Goal: Information Seeking & Learning: Learn about a topic

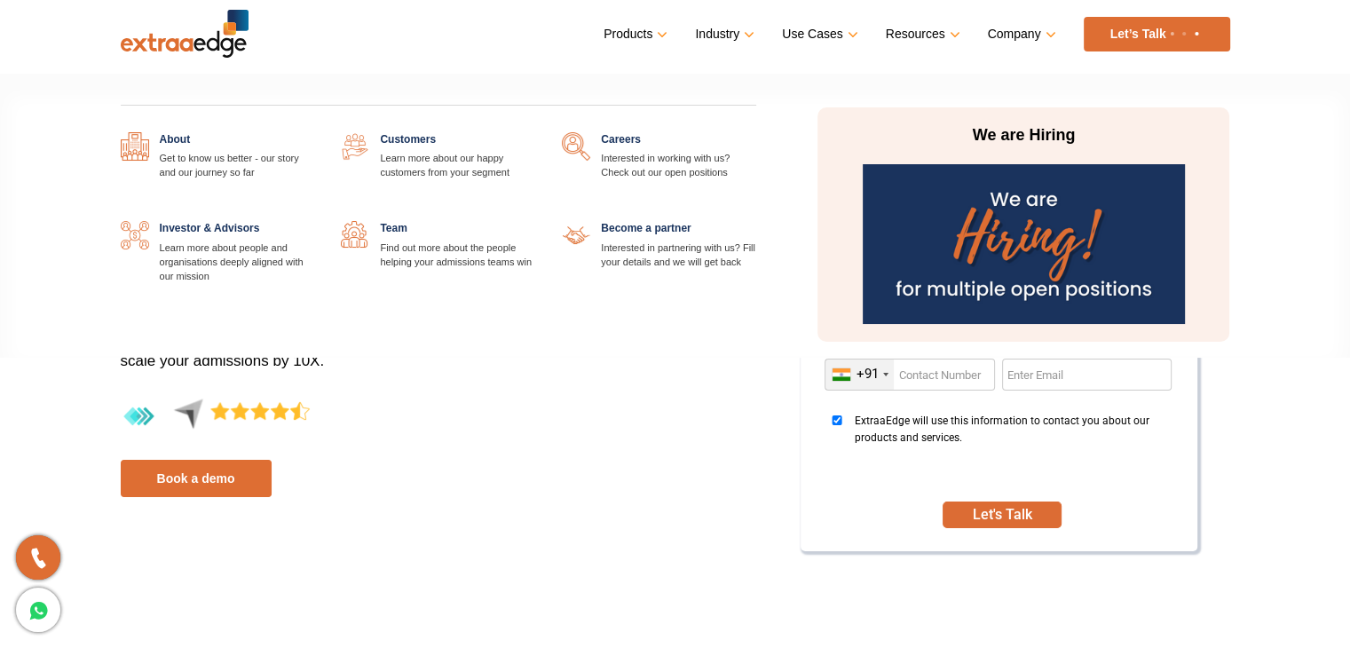
click at [1045, 35] on link "Company" at bounding box center [1020, 34] width 65 height 26
click at [1045, 36] on link "Company" at bounding box center [1020, 34] width 65 height 26
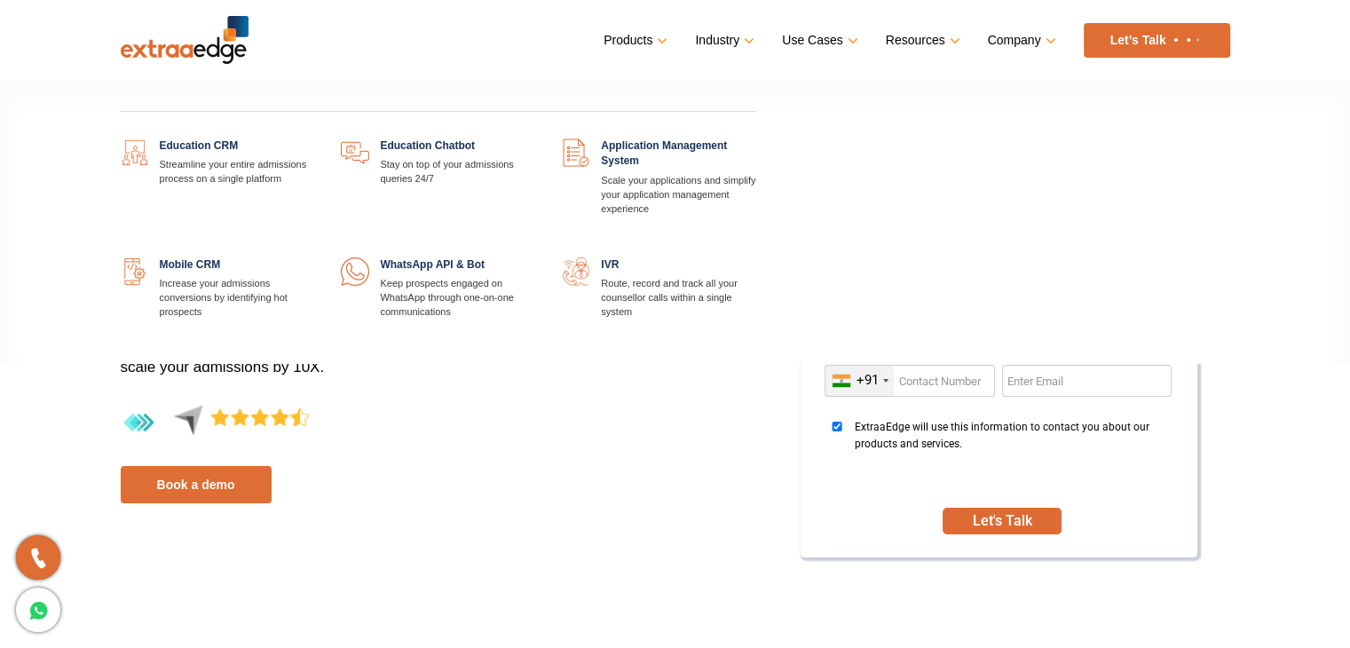
click at [657, 43] on link "Products" at bounding box center [633, 41] width 60 height 26
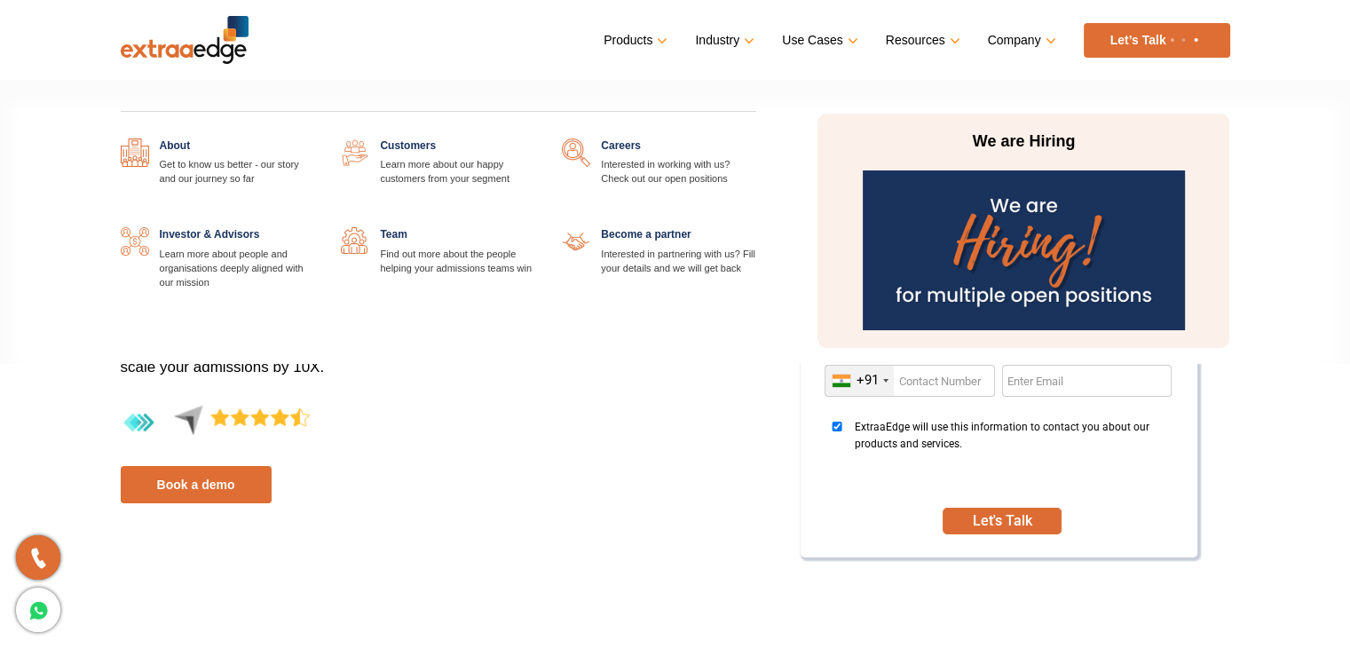
click at [1046, 36] on link "Company" at bounding box center [1020, 41] width 65 height 26
click at [1051, 40] on link "Company" at bounding box center [1020, 41] width 65 height 26
click at [314, 138] on link at bounding box center [314, 138] width 0 height 0
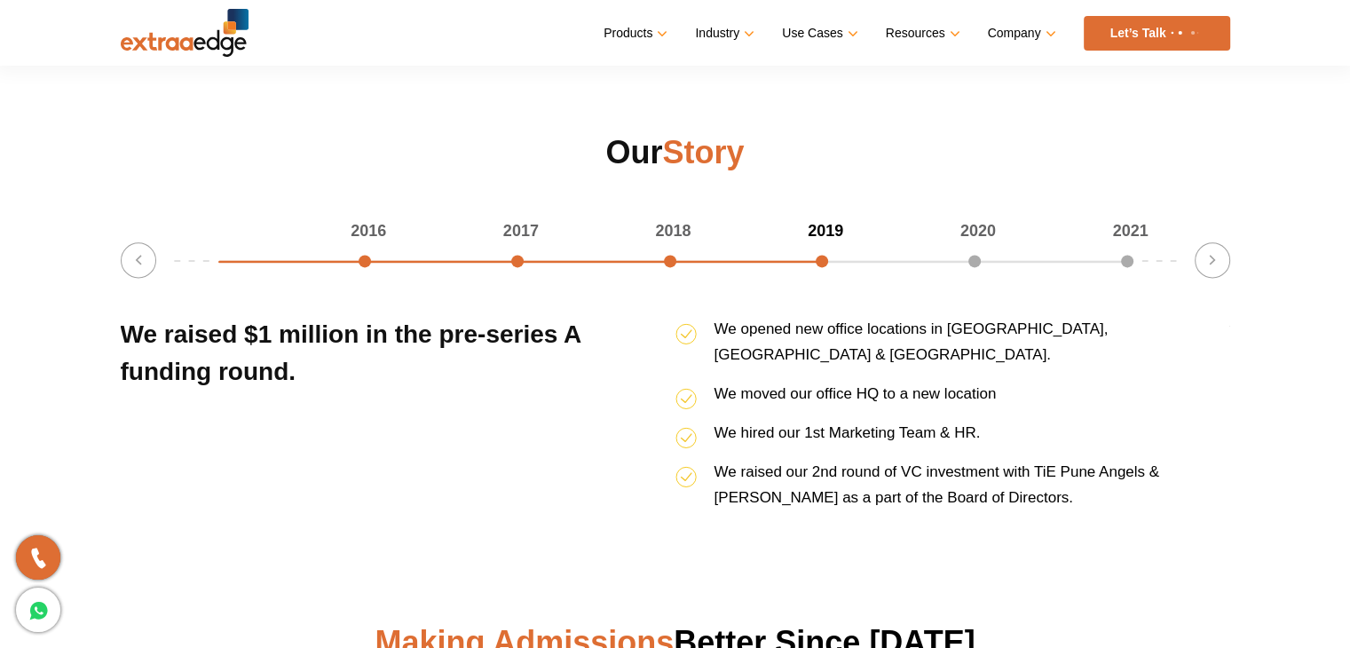
scroll to position [2279, 0]
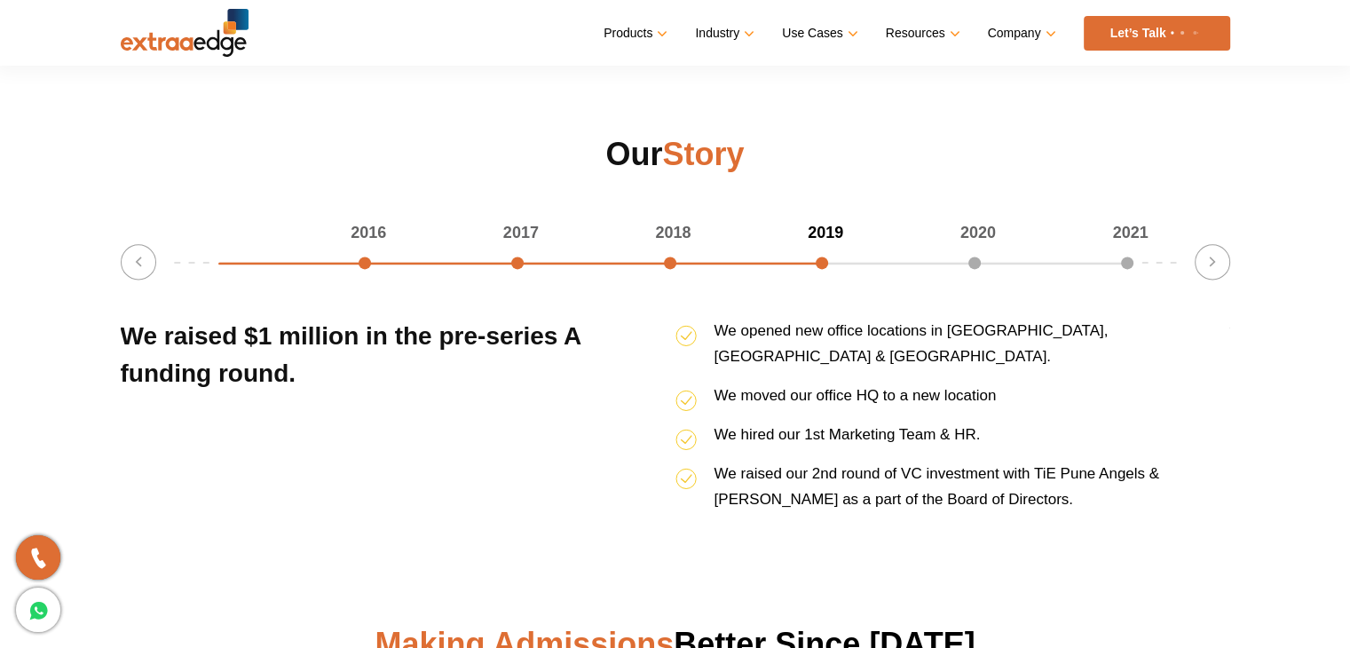
click at [375, 210] on div "Our Story 2016 2017 2018 2019 2020 2021 66.66666666666666% completed Previous E…" at bounding box center [675, 329] width 1136 height 392
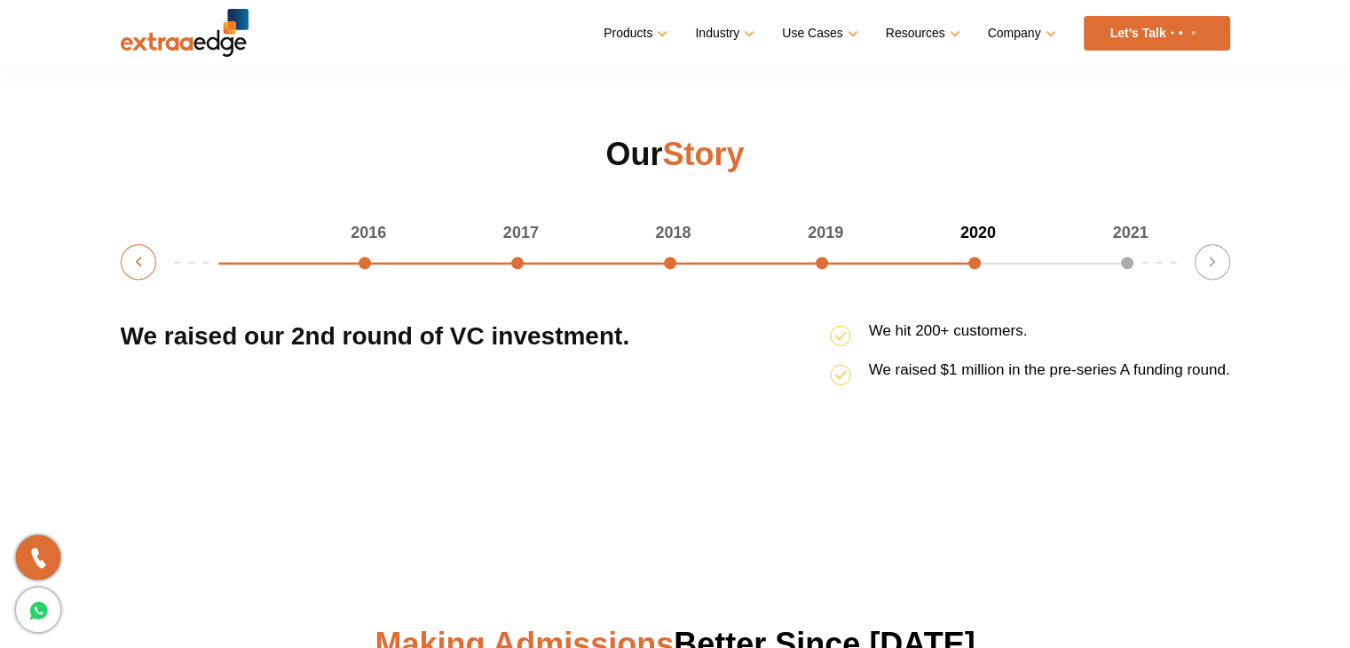
click at [130, 270] on button "Previous" at bounding box center [138, 261] width 35 height 35
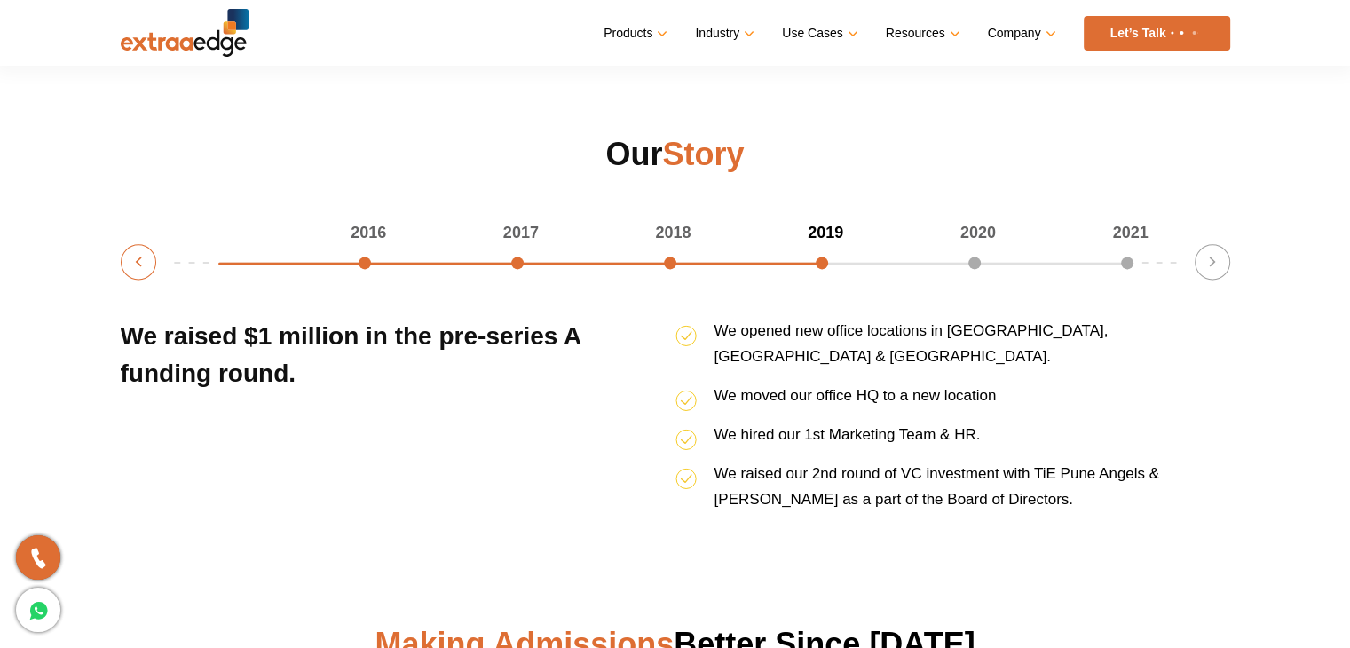
click at [130, 270] on button "Previous" at bounding box center [138, 261] width 35 height 35
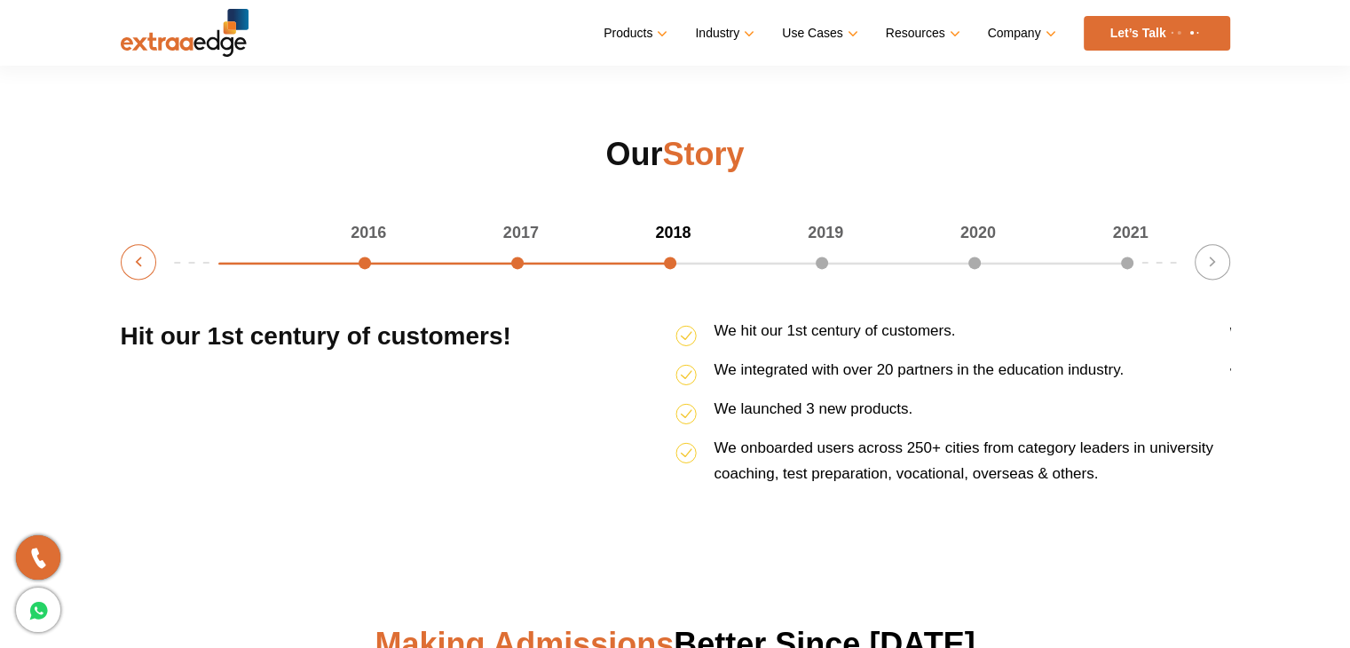
click at [130, 270] on button "Previous" at bounding box center [138, 261] width 35 height 35
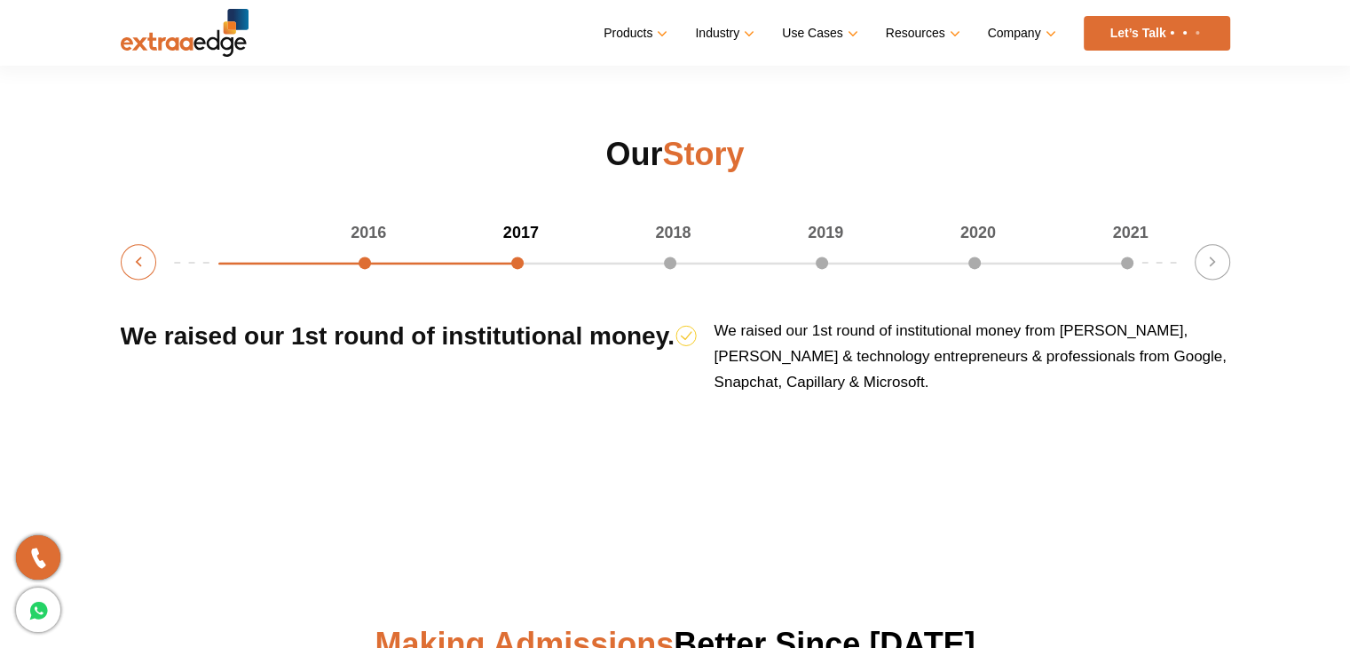
click at [130, 270] on button "Previous" at bounding box center [138, 261] width 35 height 35
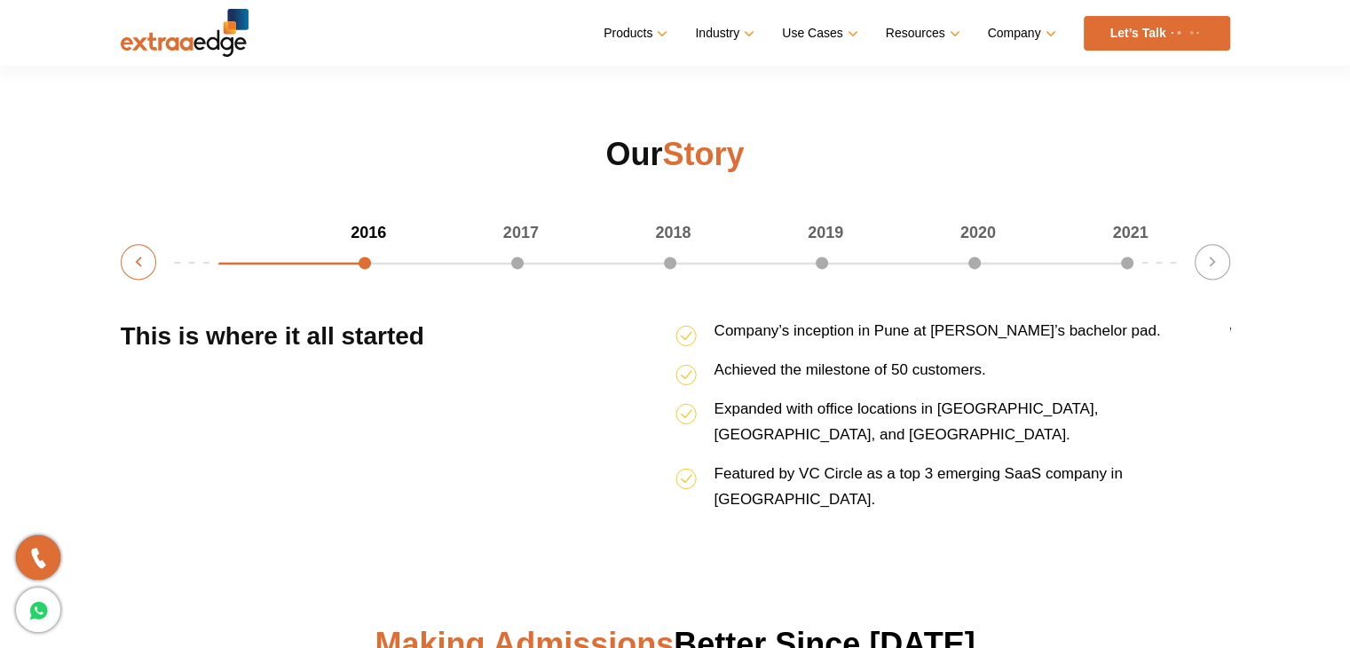
click at [130, 270] on button "Previous" at bounding box center [138, 261] width 35 height 35
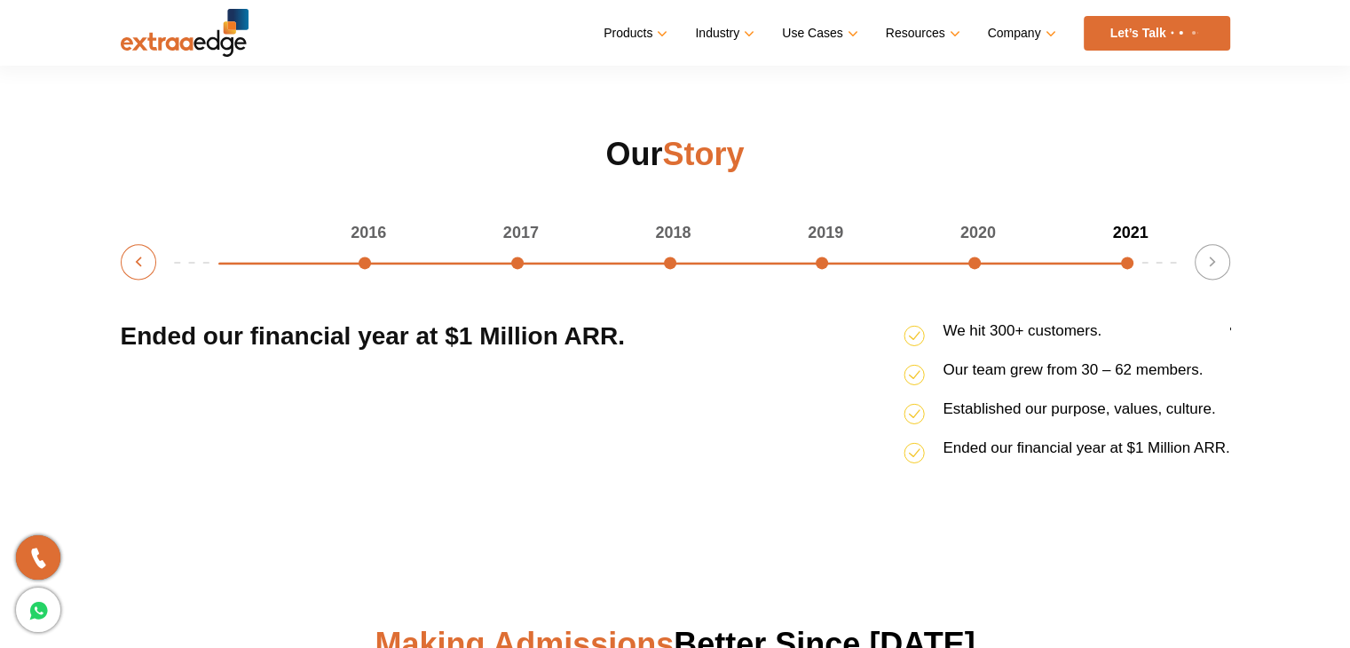
click at [130, 270] on button "Previous" at bounding box center [138, 261] width 35 height 35
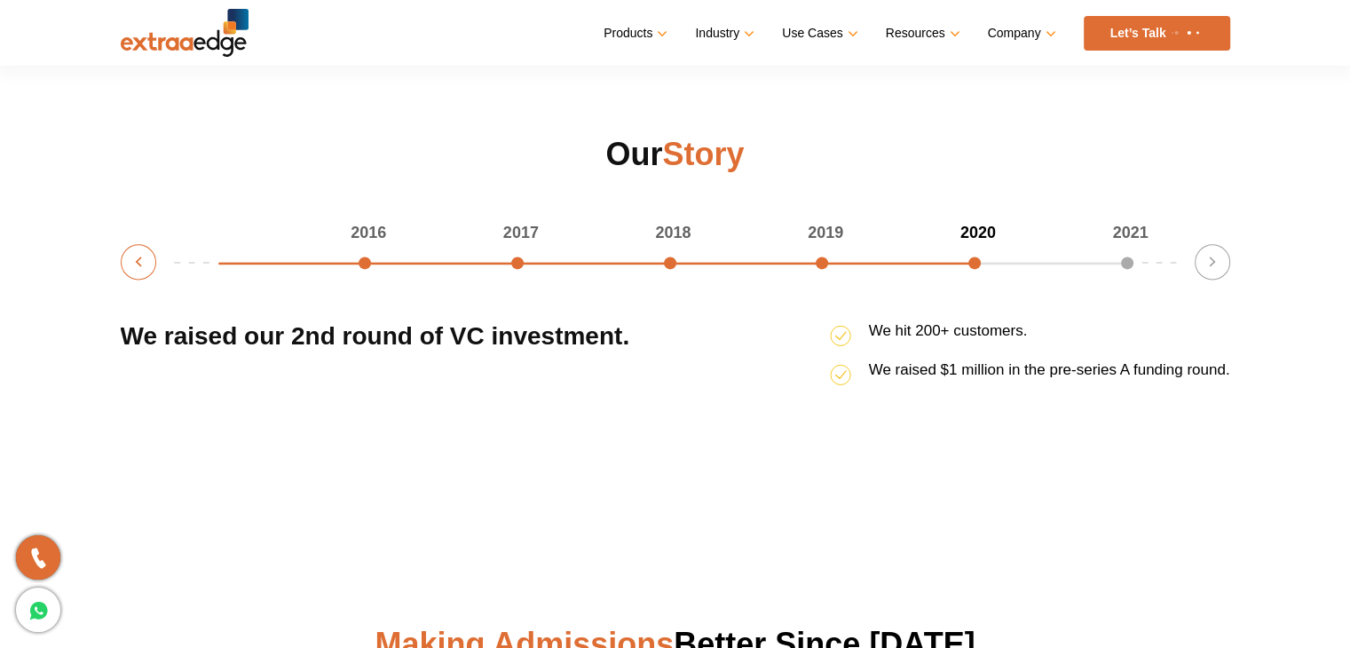
click at [130, 270] on button "Previous" at bounding box center [138, 261] width 35 height 35
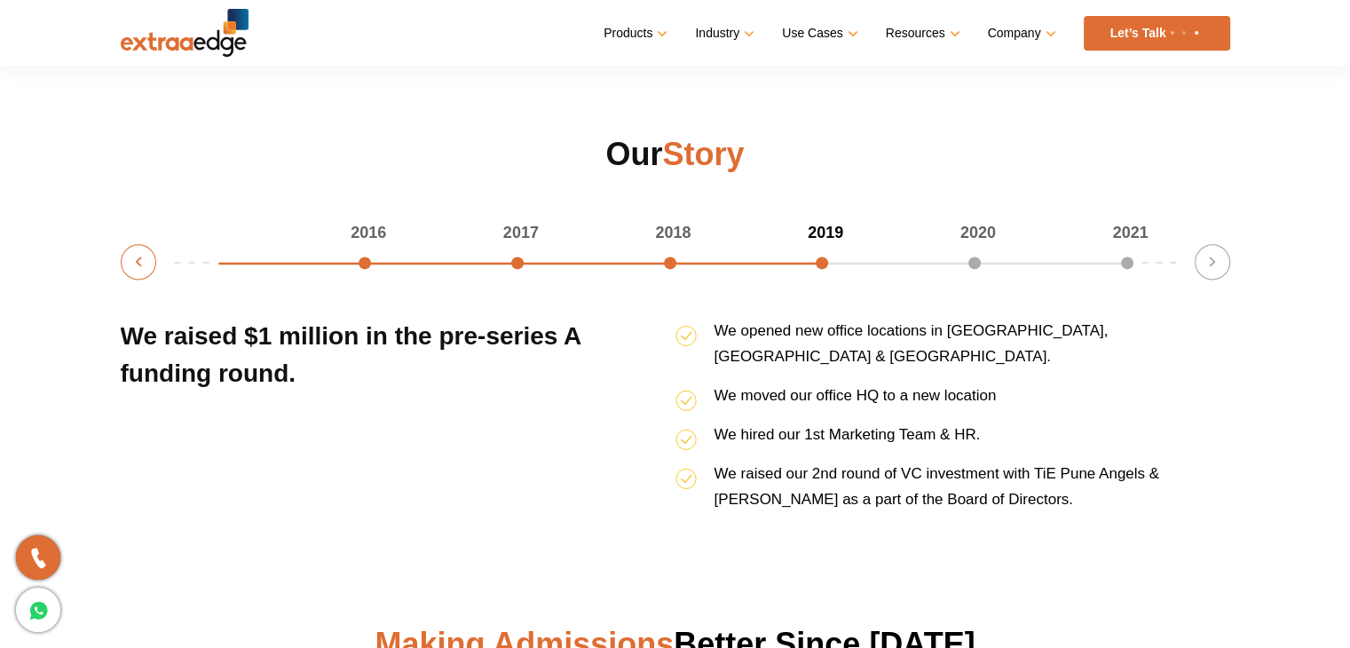
click at [130, 270] on button "Previous" at bounding box center [138, 261] width 35 height 35
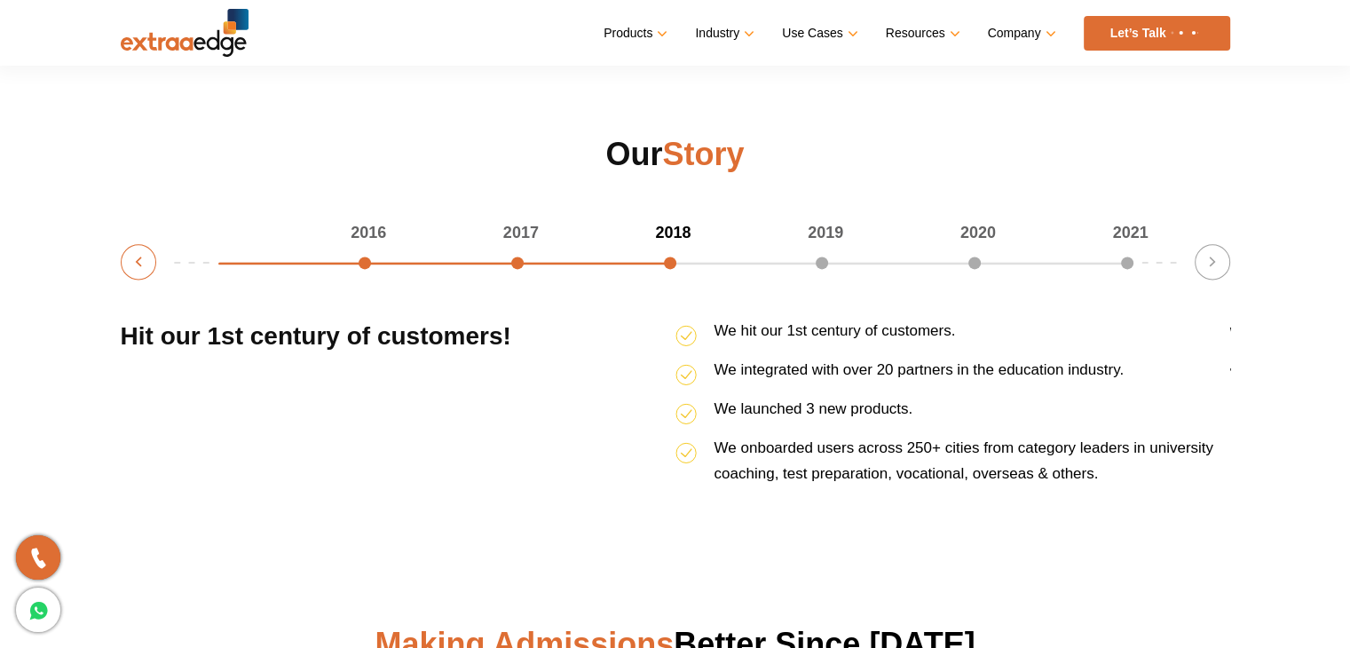
click at [130, 270] on button "Previous" at bounding box center [138, 261] width 35 height 35
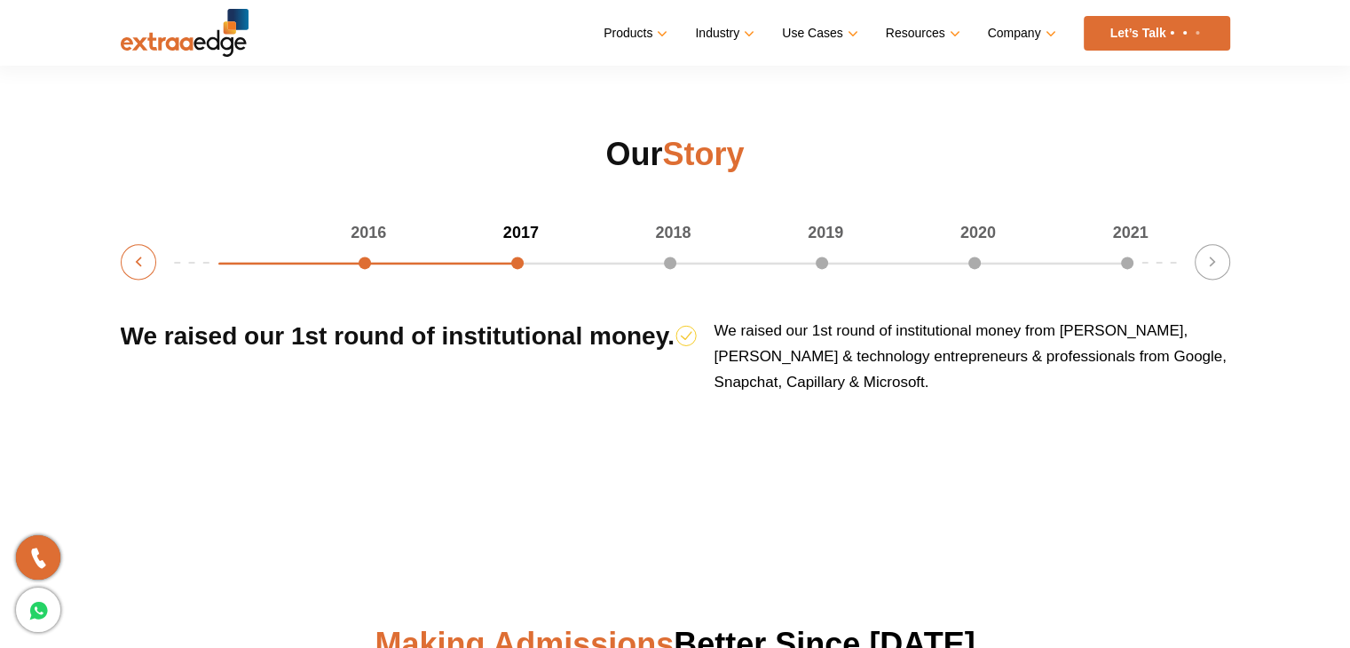
click at [130, 270] on button "Previous" at bounding box center [138, 261] width 35 height 35
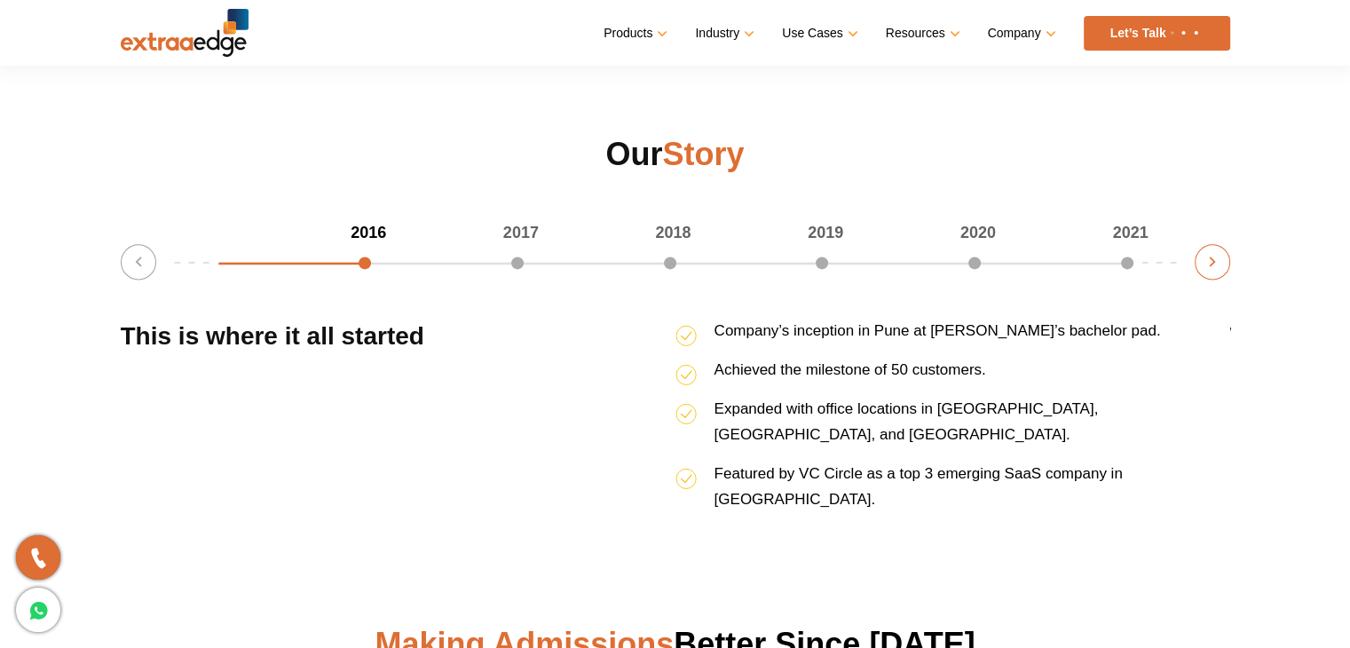
click at [1202, 260] on button "Next" at bounding box center [1212, 261] width 35 height 35
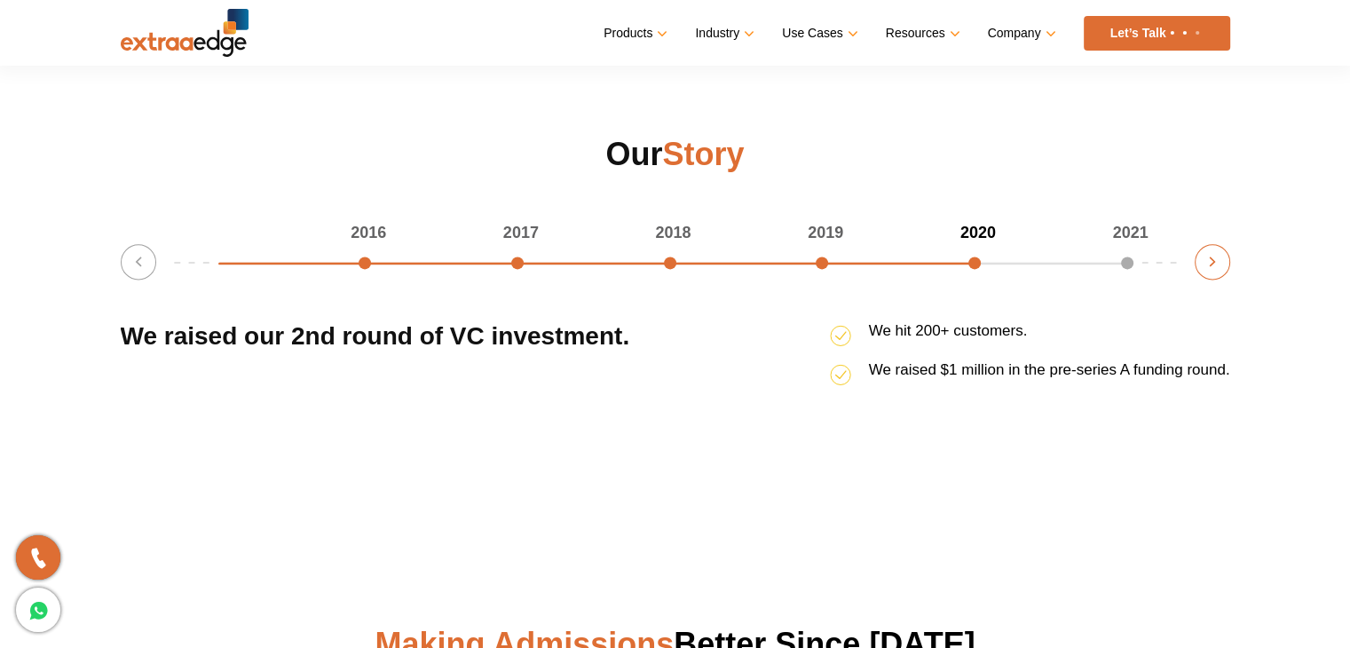
click at [1202, 260] on button "Next" at bounding box center [1212, 261] width 35 height 35
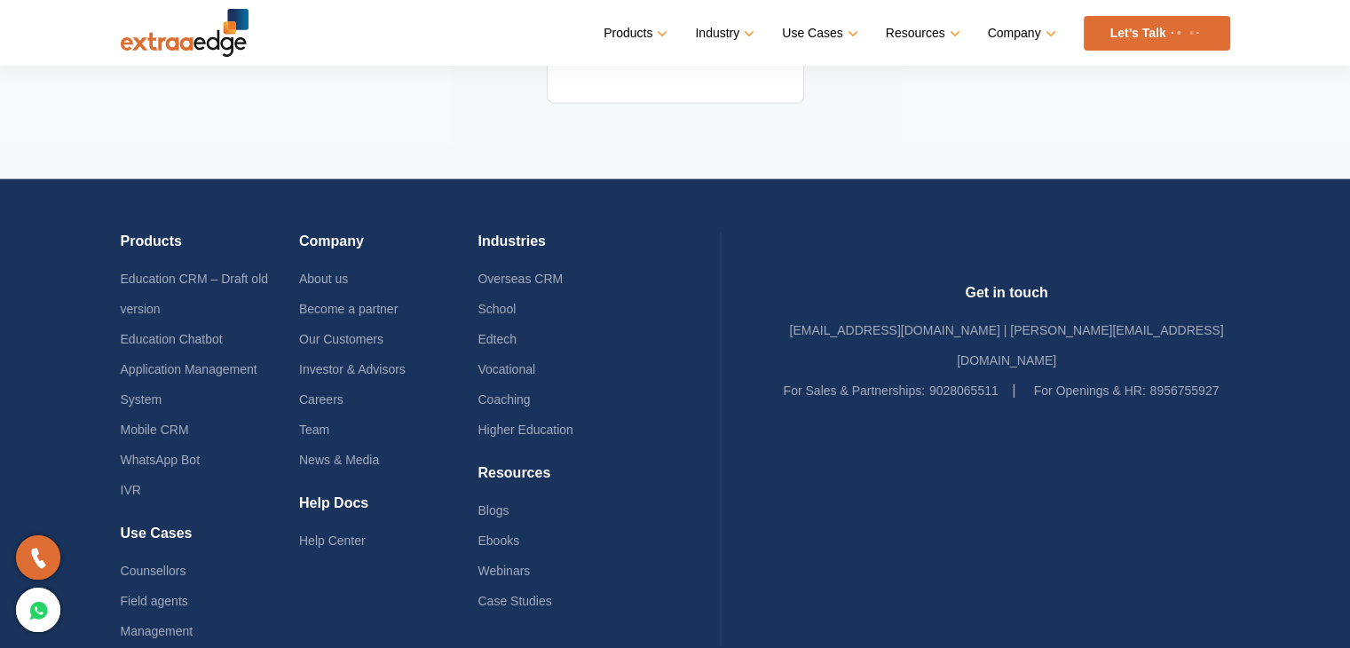
scroll to position [3916, 0]
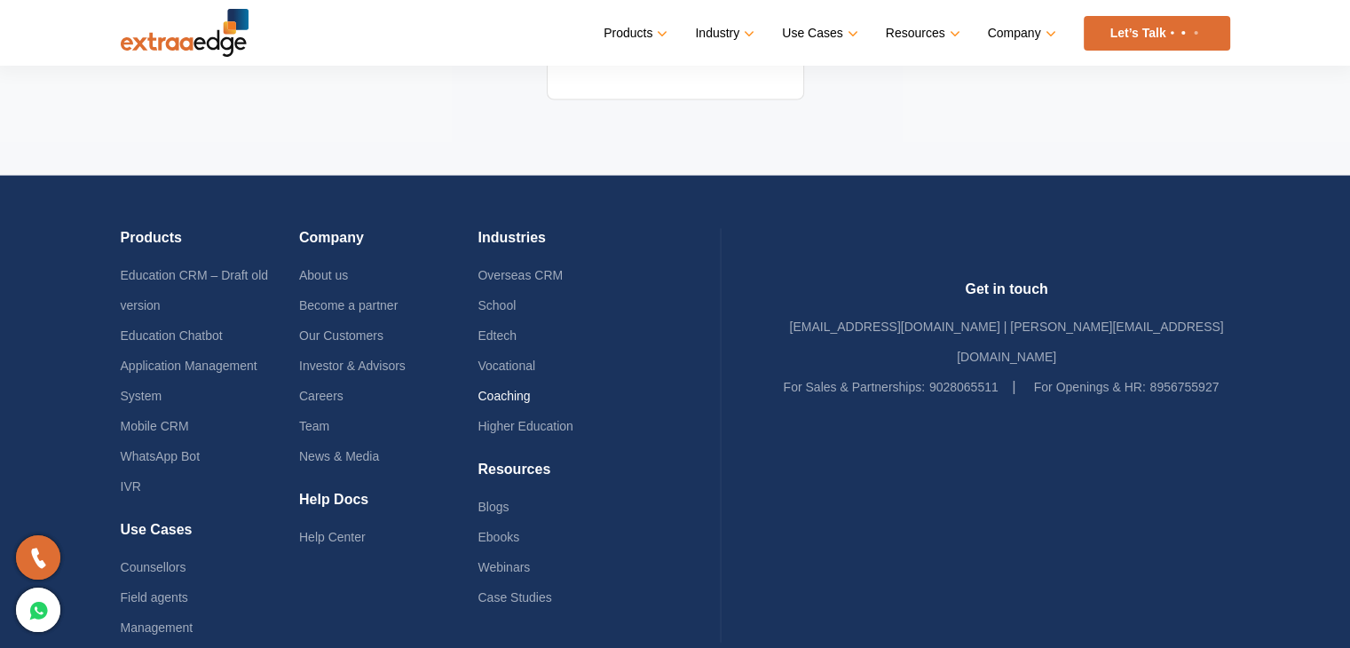
click at [530, 389] on link "Coaching" at bounding box center [503, 396] width 52 height 14
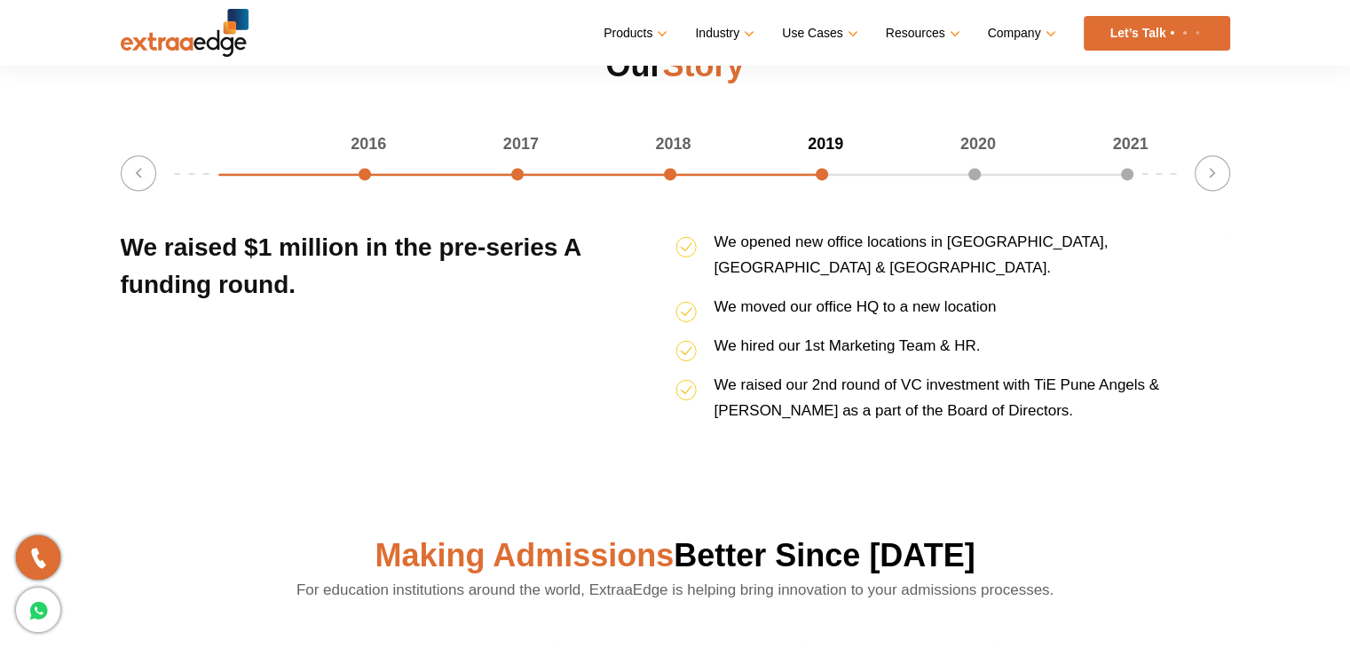
scroll to position [2332, 0]
